Goal: Information Seeking & Learning: Learn about a topic

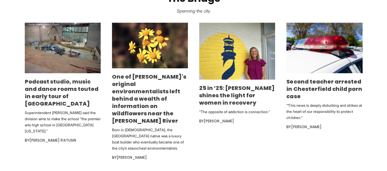
scroll to position [367, 0]
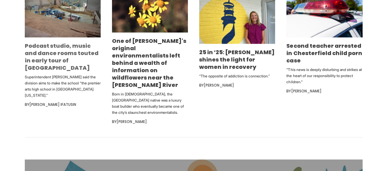
click at [33, 58] on link "Podcast studio, music and dance rooms touted in early tour of [GEOGRAPHIC_DATA]" at bounding box center [62, 57] width 74 height 30
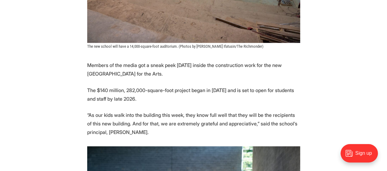
scroll to position [276, 0]
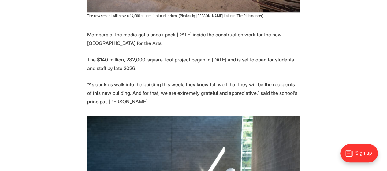
click at [124, 61] on p "The $140 million, 282,000-square-foot project began in [DATE] and is set to ope…" at bounding box center [193, 63] width 213 height 17
click at [92, 84] on p "“As our kids walk into the building this week, they know full well that they wi…" at bounding box center [193, 93] width 213 height 26
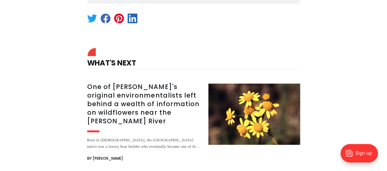
scroll to position [1531, 0]
